Goal: Find specific page/section: Find specific page/section

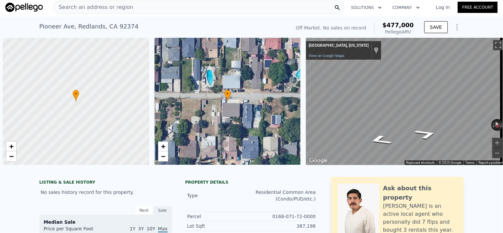
scroll to position [0, 2]
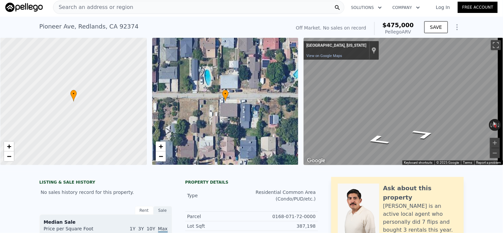
type input "$ 475,000"
type input "$ 30,280"
click at [154, 7] on div "Search an address or region" at bounding box center [198, 7] width 291 height 13
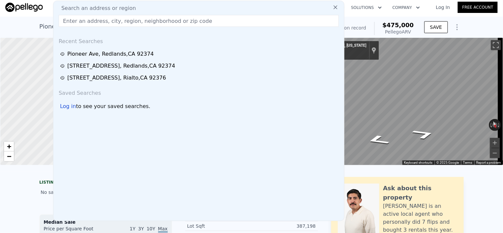
click at [91, 21] on input "text" at bounding box center [199, 21] width 280 height 12
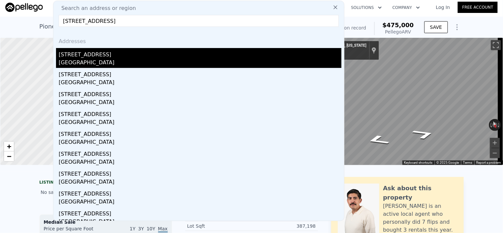
type input "12579 Penske Street, Moreno Valley, CA 92553"
click at [108, 58] on div "12579 Penske St Moreno Valley, CA 92553" at bounding box center [200, 58] width 283 height 20
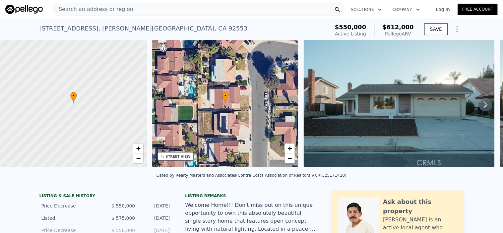
click at [137, 14] on div "Search an address or region" at bounding box center [198, 9] width 291 height 13
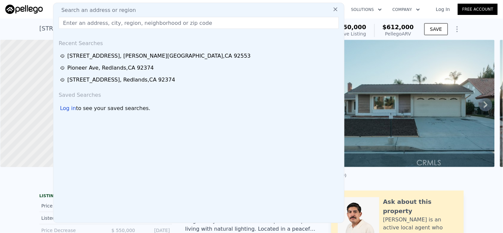
type input "[STREET_ADDRESS][PERSON_NAME]"
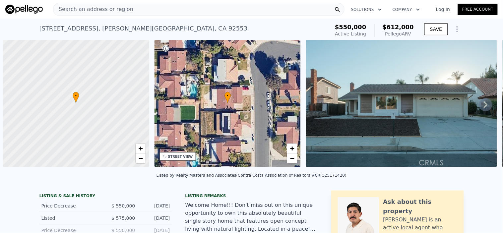
scroll to position [0, 2]
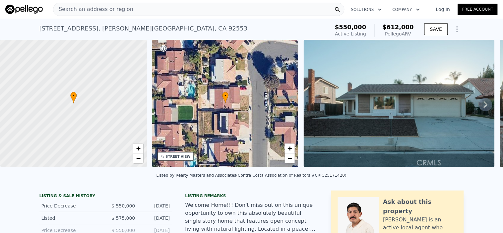
click at [133, 8] on div "Search an address or region" at bounding box center [198, 9] width 291 height 13
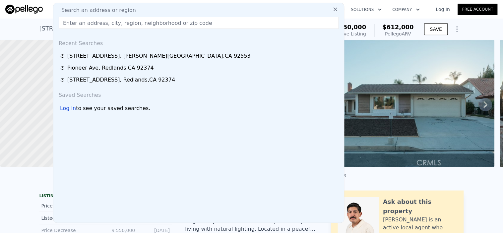
click at [109, 22] on input "text" at bounding box center [199, 23] width 280 height 12
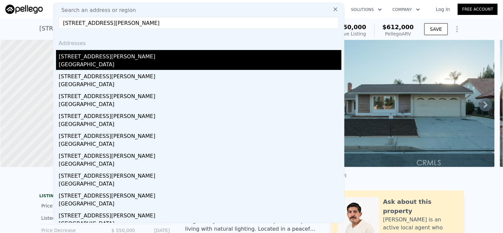
type input "[STREET_ADDRESS][PERSON_NAME]"
click at [101, 61] on div "[GEOGRAPHIC_DATA]" at bounding box center [200, 65] width 283 height 9
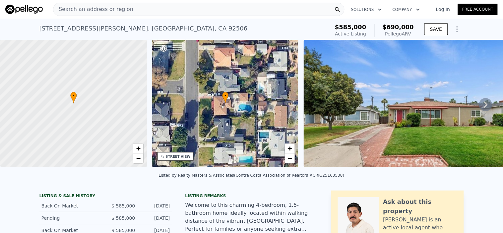
click at [479, 106] on icon at bounding box center [485, 104] width 13 height 13
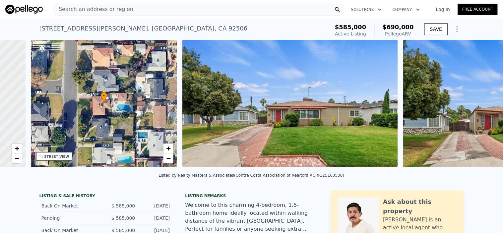
scroll to position [0, 154]
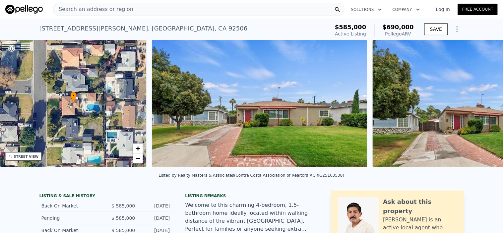
click at [478, 106] on img at bounding box center [478, 103] width 210 height 127
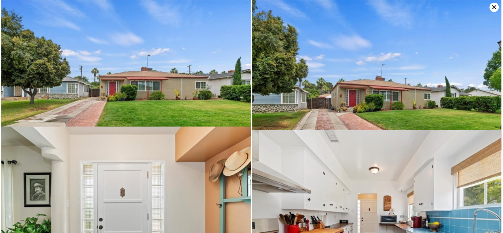
click at [478, 106] on img at bounding box center [377, 75] width 250 height 151
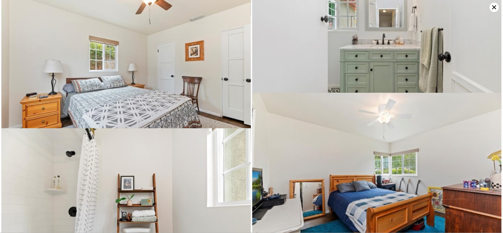
scroll to position [1019, 0]
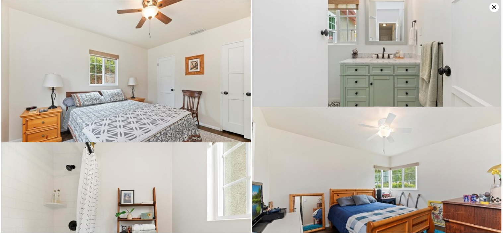
click at [492, 4] on icon at bounding box center [494, 7] width 9 height 9
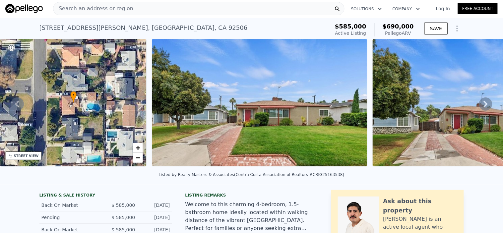
scroll to position [0, 0]
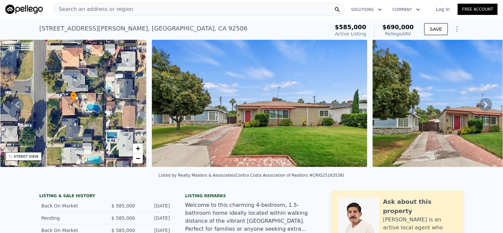
click at [114, 9] on span "Search an address or region" at bounding box center [93, 9] width 80 height 8
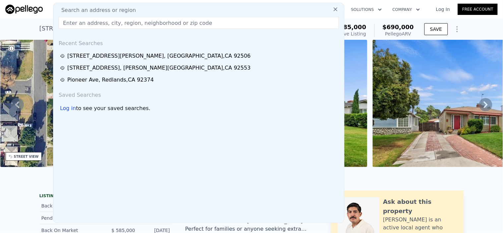
click at [74, 25] on input "text" at bounding box center [199, 23] width 280 height 12
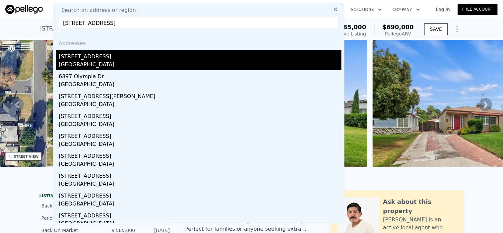
type input "[STREET_ADDRESS]"
click at [110, 64] on div "[GEOGRAPHIC_DATA]" at bounding box center [200, 65] width 283 height 9
